Goal: Task Accomplishment & Management: Use online tool/utility

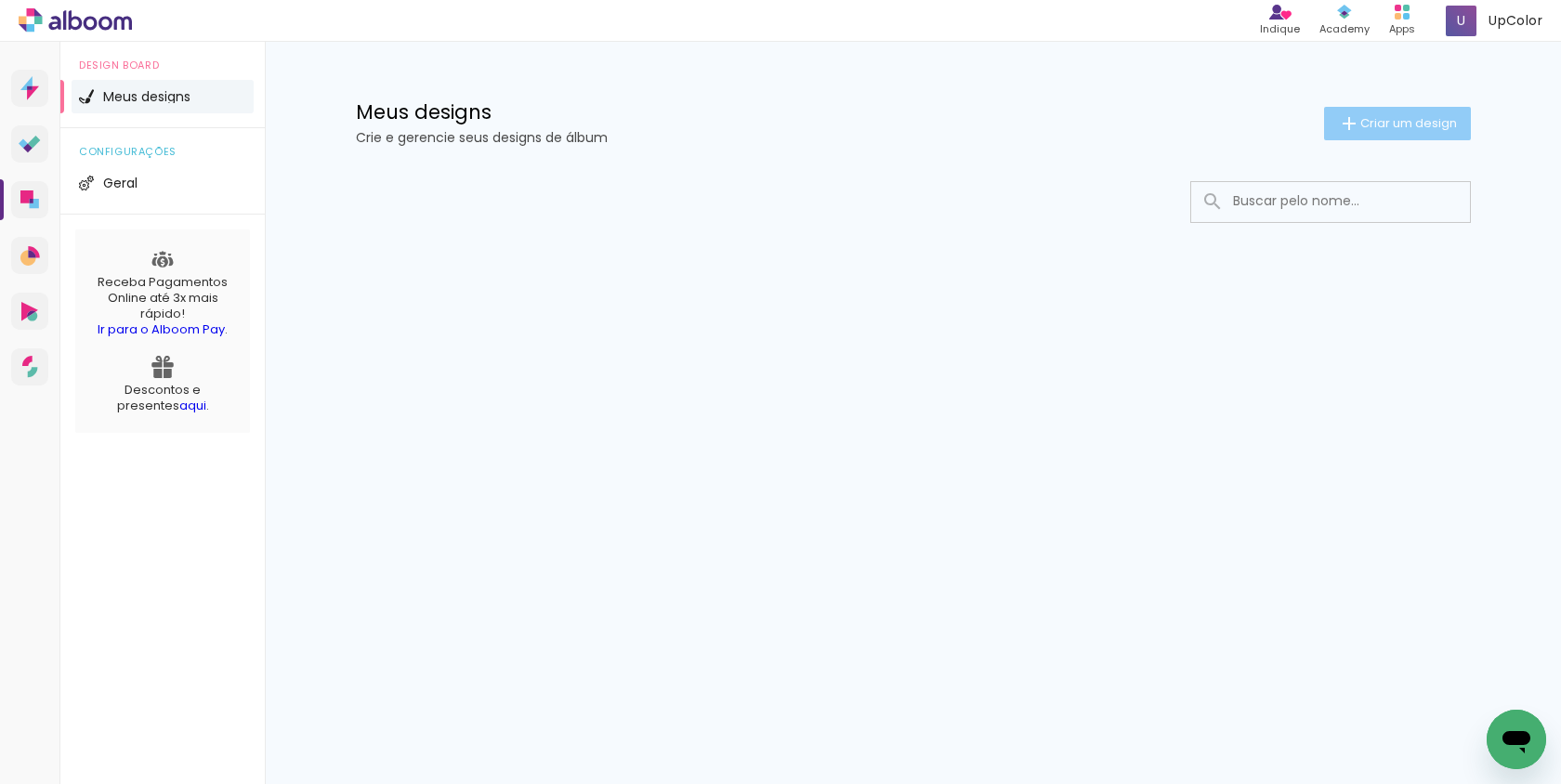
click at [1385, 128] on span "Criar um design" at bounding box center [1408, 123] width 96 height 12
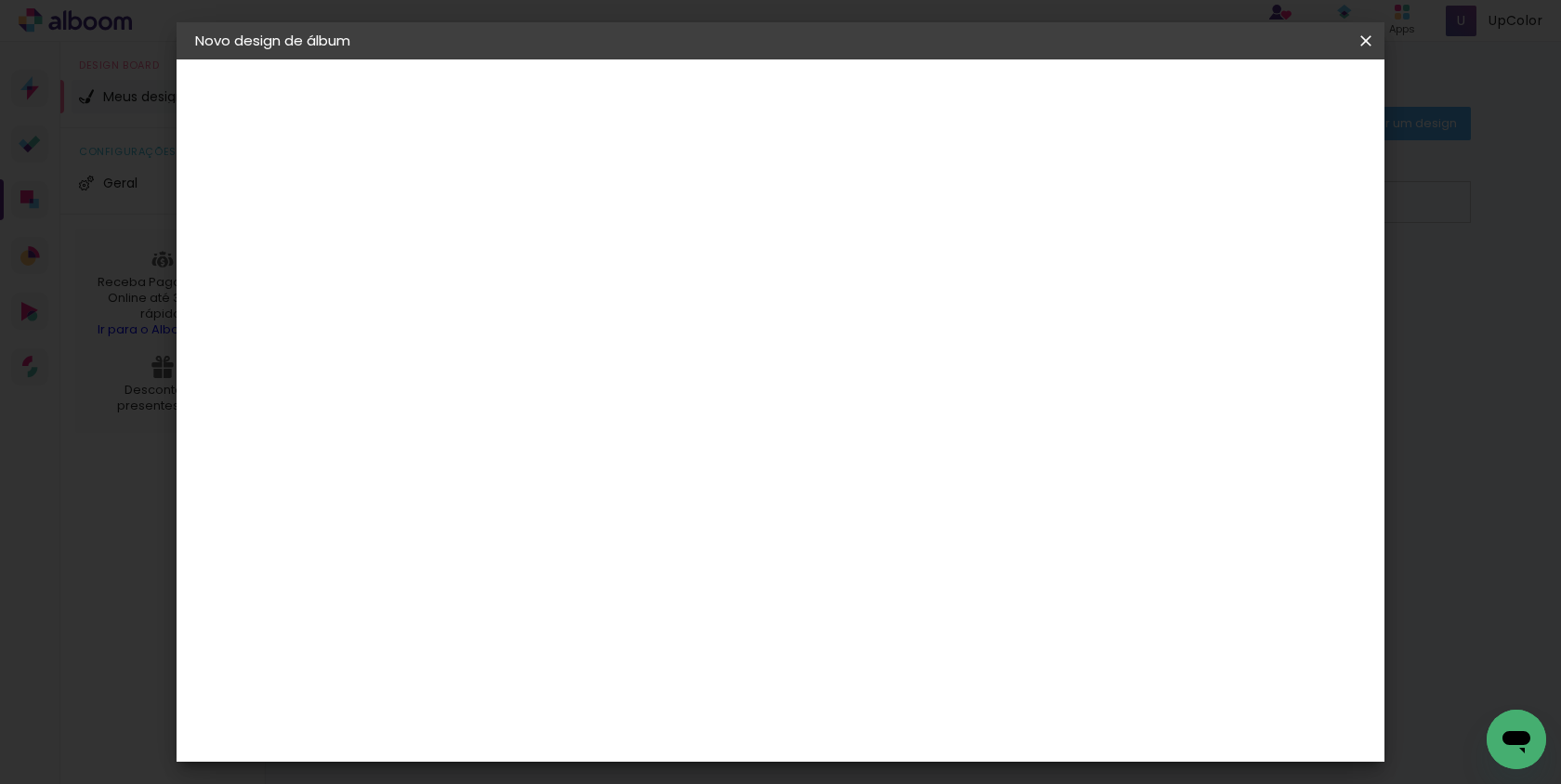
click at [499, 239] on input at bounding box center [499, 249] width 0 height 29
type input "album [PERSON_NAME]"
type paper-input "album [PERSON_NAME]"
click at [580, 82] on header "Informações Dê um título ao seu álbum. Avançar" at bounding box center [499, 115] width 161 height 111
click at [0, 0] on slot "Avançar" at bounding box center [0, 0] width 0 height 0
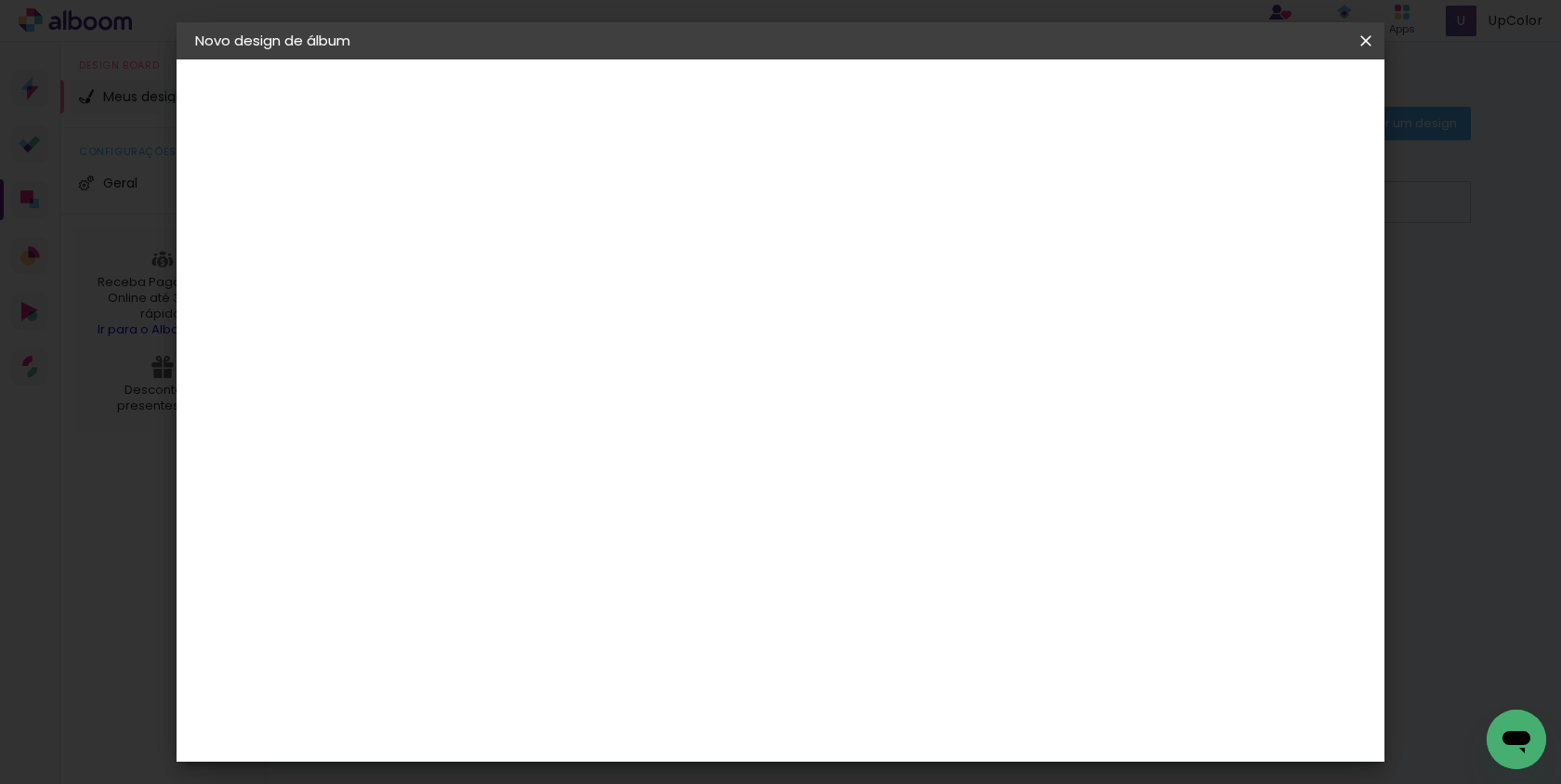
click at [535, 354] on input at bounding box center [546, 353] width 187 height 23
type input "viac"
type paper-input "viac"
click at [547, 416] on div "Viacolor" at bounding box center [517, 420] width 60 height 15
click at [0, 0] on slot "Avançar" at bounding box center [0, 0] width 0 height 0
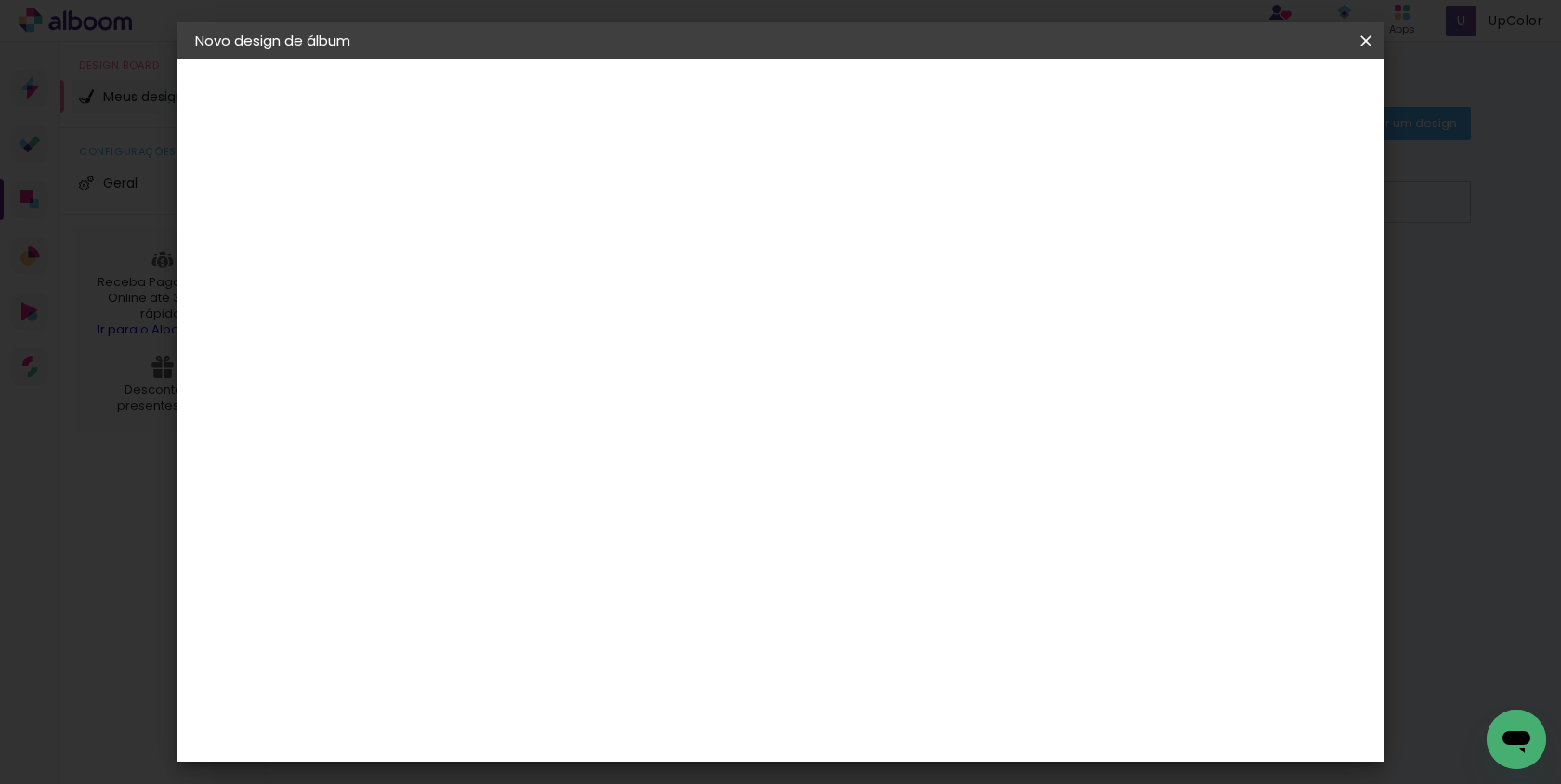
click at [600, 324] on paper-input-container "Linha" at bounding box center [546, 325] width 108 height 48
click at [952, 324] on paper-item "Padrão" at bounding box center [901, 307] width 372 height 37
type input "Padrão"
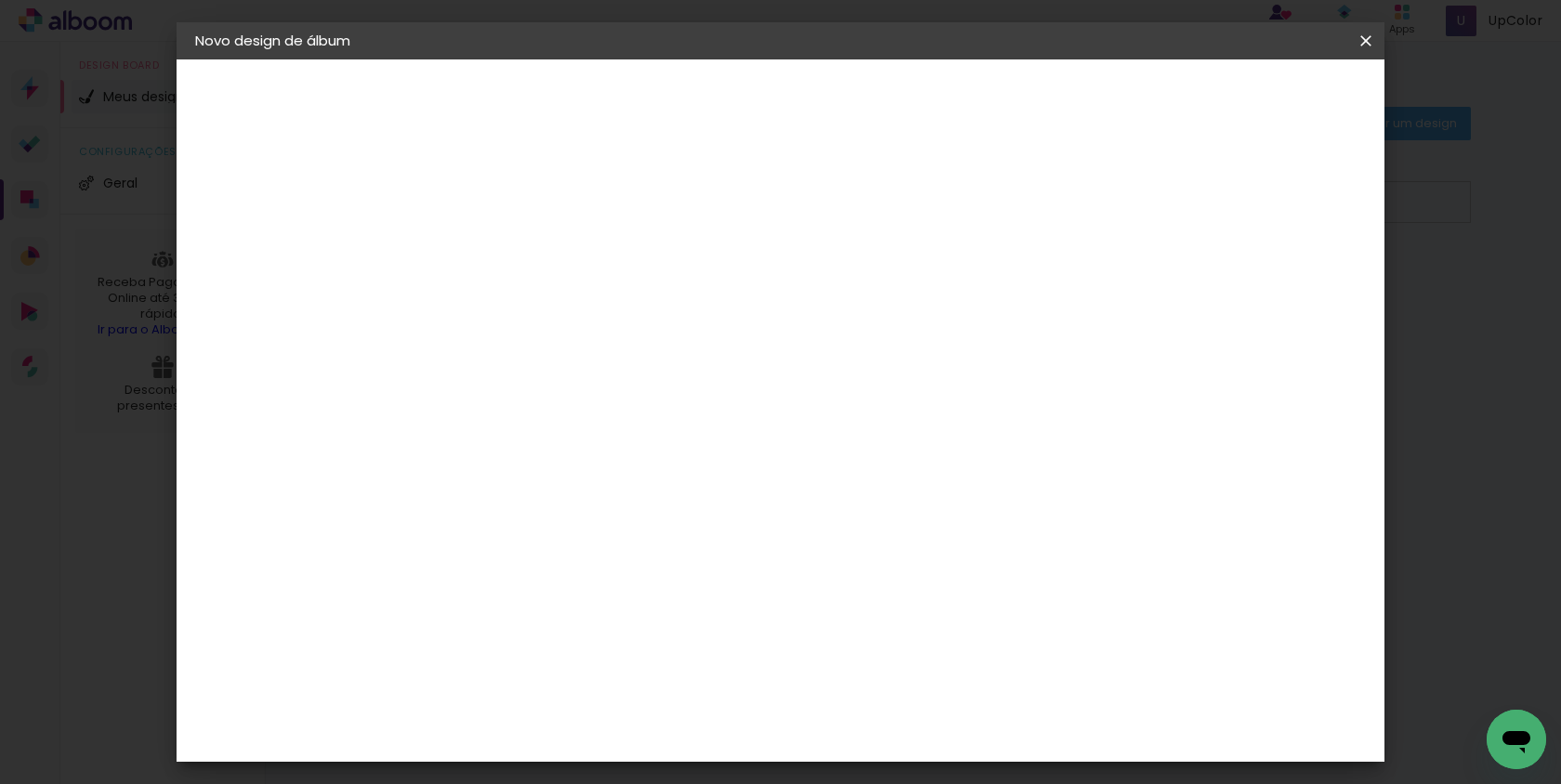
scroll to position [406, 0]
click at [0, 0] on slot "Avançar" at bounding box center [0, 0] width 0 height 0
click at [1223, 190] on paper-checkbox "Mostrar sangria" at bounding box center [1211, 201] width 140 height 23
type paper-checkbox "on"
click at [1264, 101] on span "Iniciar design" at bounding box center [1221, 98] width 85 height 13
